Goal: Task Accomplishment & Management: Manage account settings

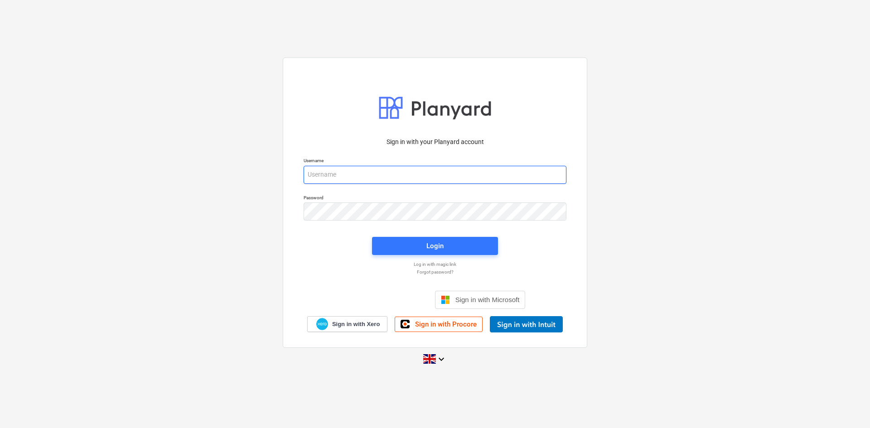
click at [336, 173] on input "email" at bounding box center [434, 175] width 263 height 18
type input "l"
type input "[EMAIL_ADDRESS][DOMAIN_NAME]"
click at [440, 247] on div "Login" at bounding box center [434, 246] width 17 height 12
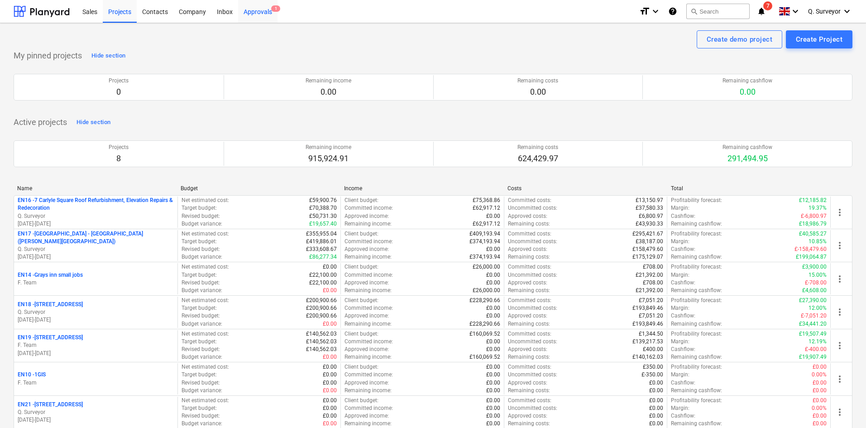
click at [263, 13] on div "Approvals 1" at bounding box center [257, 11] width 39 height 23
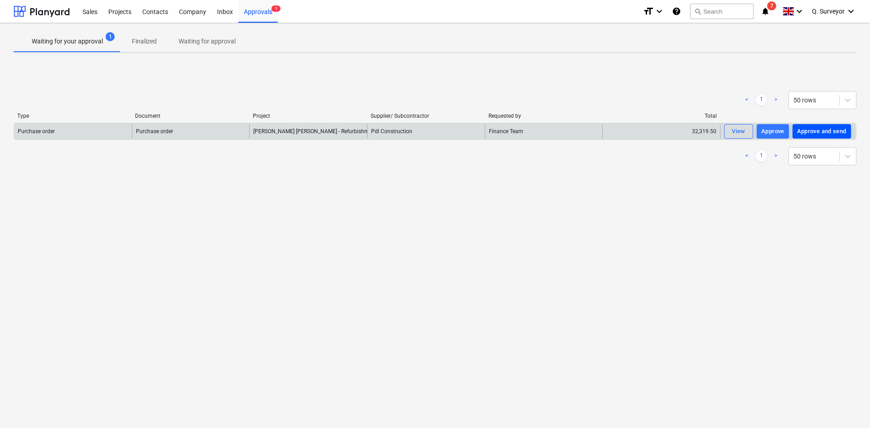
click at [816, 129] on div "Approve and send" at bounding box center [821, 131] width 49 height 10
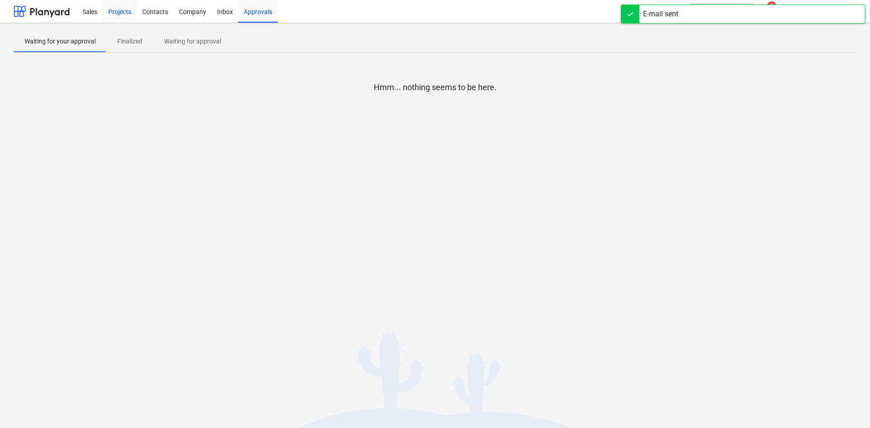
click at [117, 16] on div "Projects" at bounding box center [120, 11] width 34 height 23
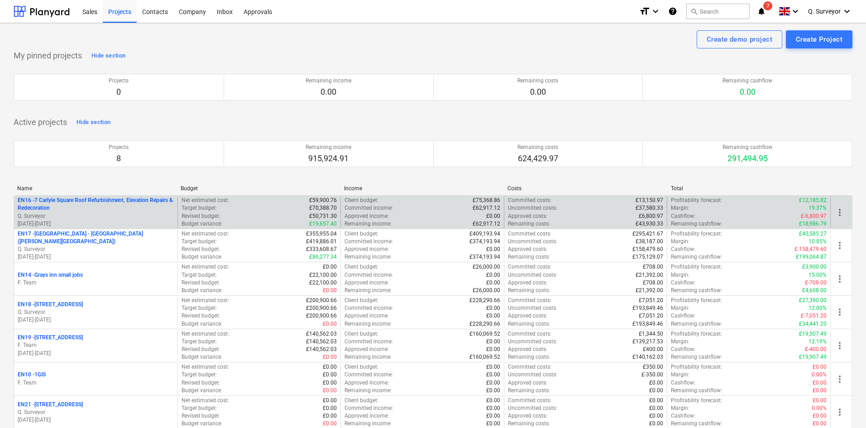
click at [102, 201] on p "EN16 - 7 Carlyle Square Roof Refurbishment, Elevation Repairs & Redecoration" at bounding box center [96, 204] width 156 height 15
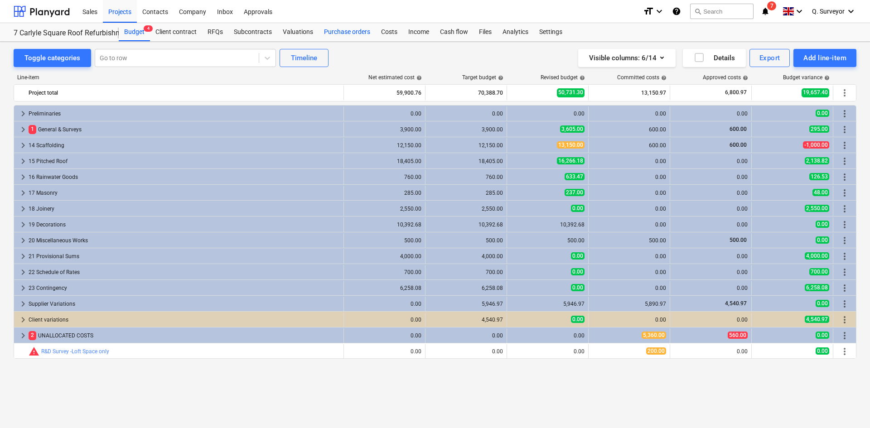
click at [330, 32] on div "Purchase orders" at bounding box center [346, 32] width 57 height 18
